Goal: Transaction & Acquisition: Purchase product/service

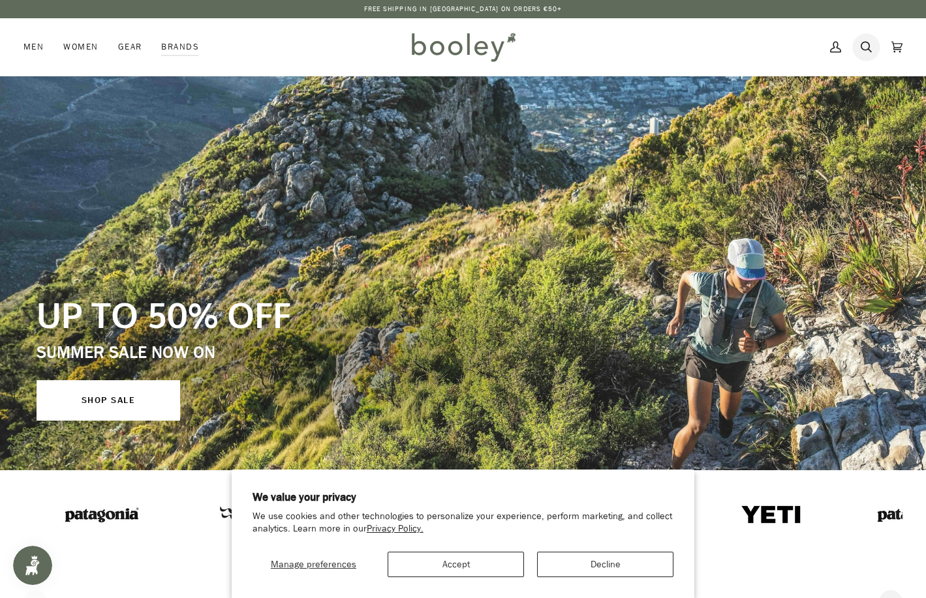
click at [867, 52] on icon at bounding box center [866, 47] width 11 height 20
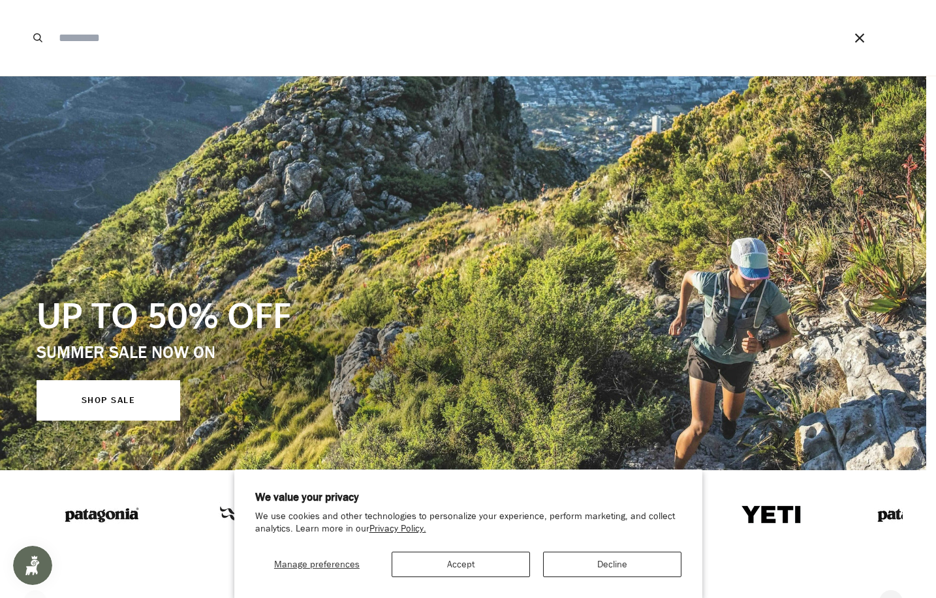
click at [213, 41] on input "Search our store" at bounding box center [432, 38] width 761 height 76
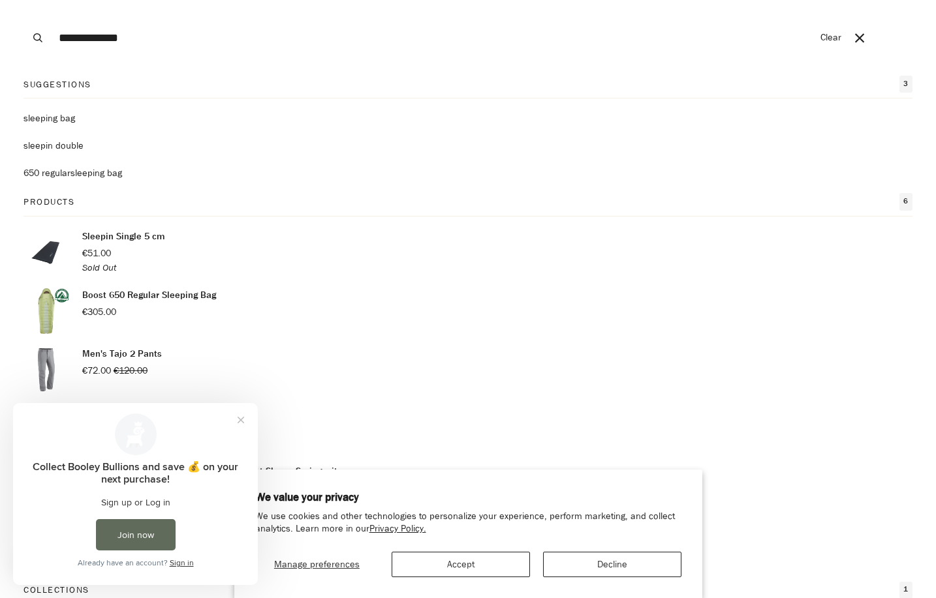
type input "**********"
click at [23, 0] on button "Search" at bounding box center [37, 38] width 29 height 76
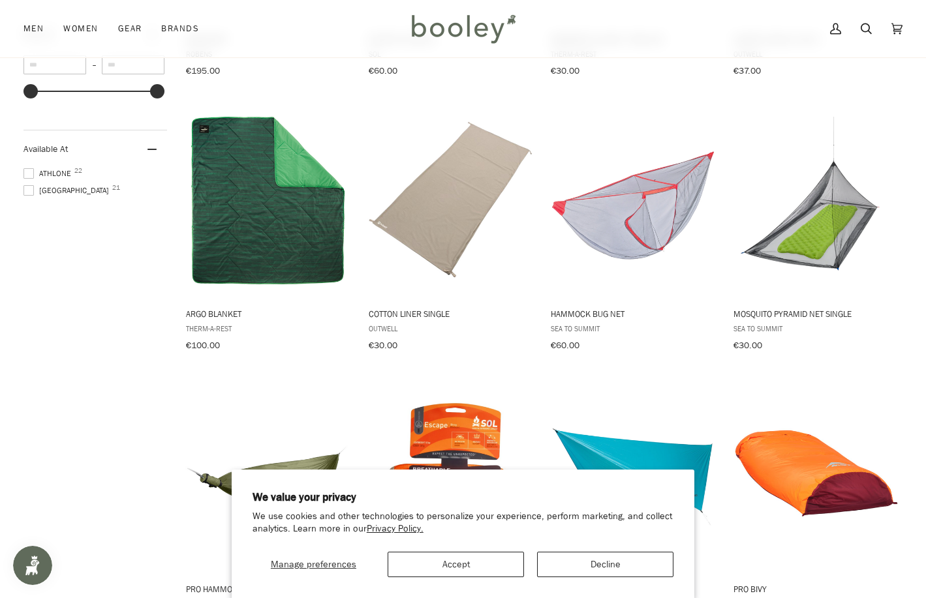
scroll to position [718, 0]
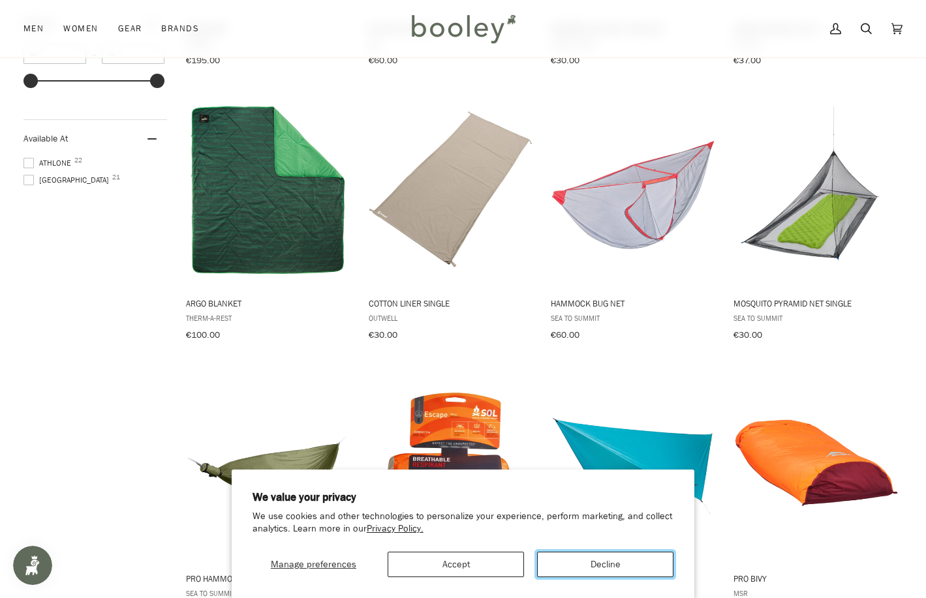
click at [602, 566] on button "Decline" at bounding box center [605, 564] width 136 height 25
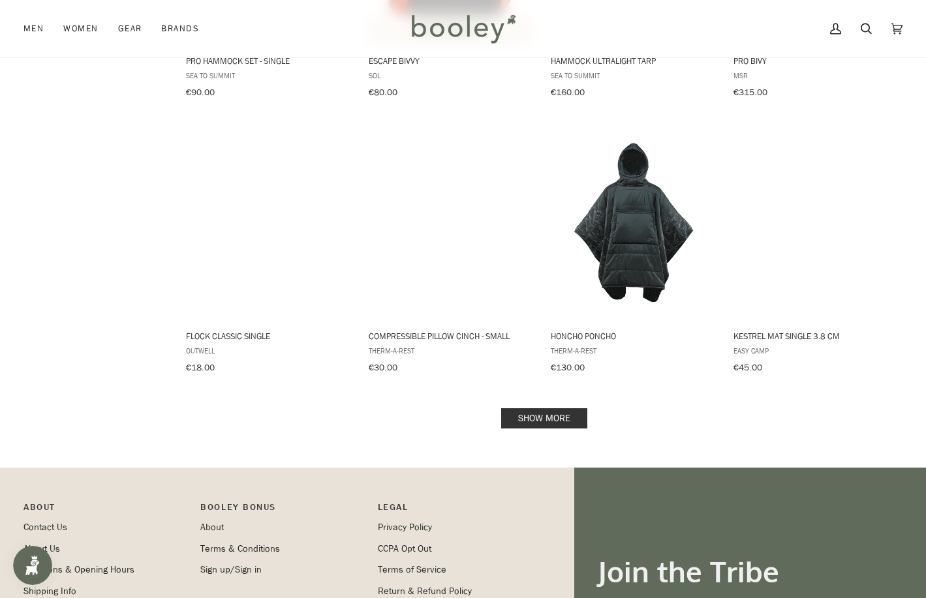
scroll to position [1240, 0]
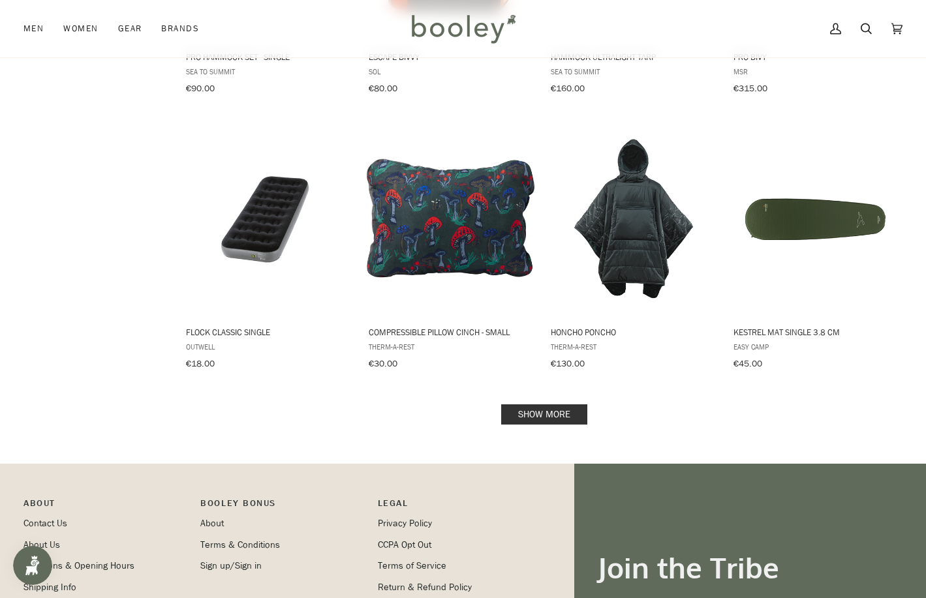
click at [543, 405] on link "Show more" at bounding box center [544, 415] width 86 height 20
